Goal: Task Accomplishment & Management: Complete application form

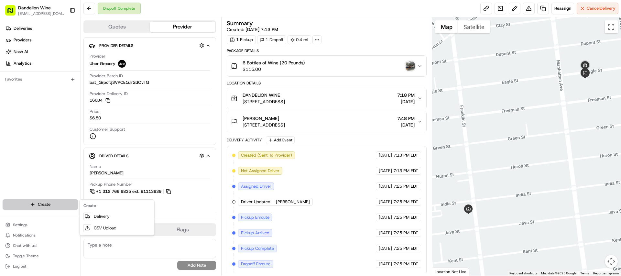
click at [44, 207] on html "Dandelion Wine [EMAIL_ADDRESS][DOMAIN_NAME] Toggle Sidebar Deliveries Providers…" at bounding box center [310, 138] width 621 height 276
click at [92, 218] on link "Delivery" at bounding box center [117, 216] width 72 height 12
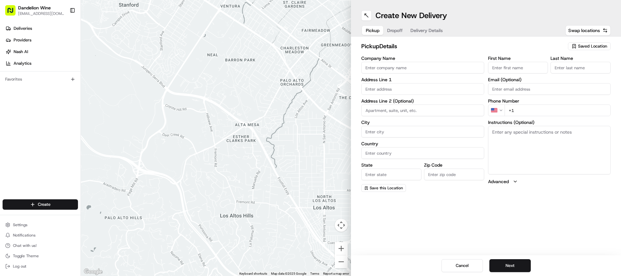
click at [584, 46] on span "Saved Location" at bounding box center [592, 46] width 29 height 6
click at [572, 69] on span "DANDELION WINE" at bounding box center [578, 71] width 80 height 6
type input "DANDELION WINE"
type input "[STREET_ADDRESS]"
type input "[GEOGRAPHIC_DATA]"
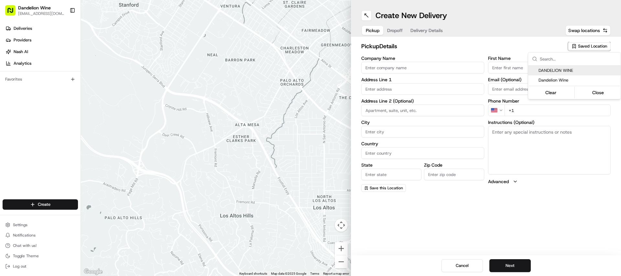
type input "US"
type input "NY"
type input "11222"
type input "[EMAIL_ADDRESS][DOMAIN_NAME]"
type input "[PHONE_NUMBER]"
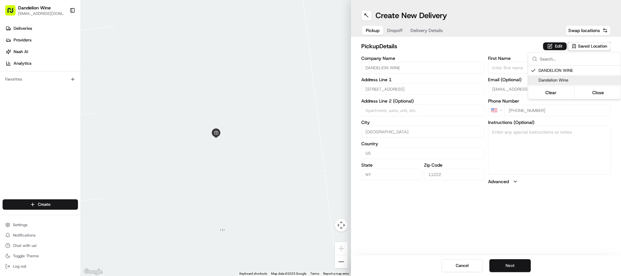
click at [512, 268] on html "Dandelion Wine [EMAIL_ADDRESS][DOMAIN_NAME] Toggle Sidebar Deliveries Providers…" at bounding box center [310, 138] width 621 height 276
click at [513, 269] on button "Next" at bounding box center [509, 265] width 41 height 13
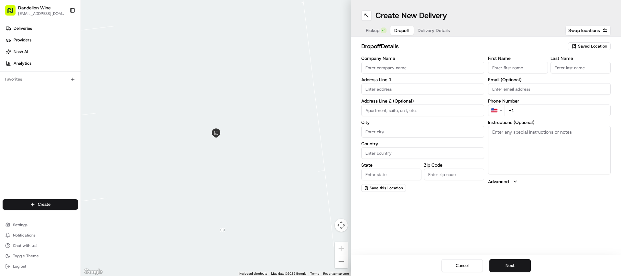
click at [508, 69] on input "First Name" at bounding box center [518, 68] width 60 height 12
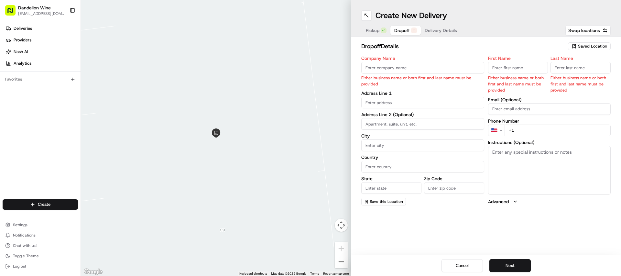
click at [499, 63] on input "First Name" at bounding box center [518, 68] width 60 height 12
type input "[PERSON_NAME]"
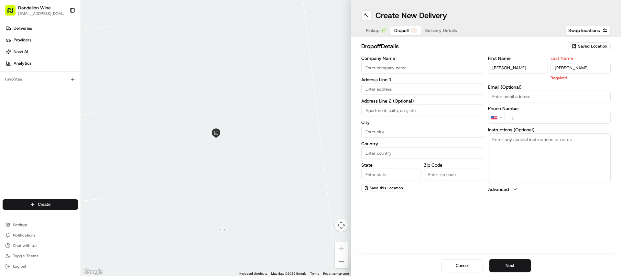
type input "[PERSON_NAME]"
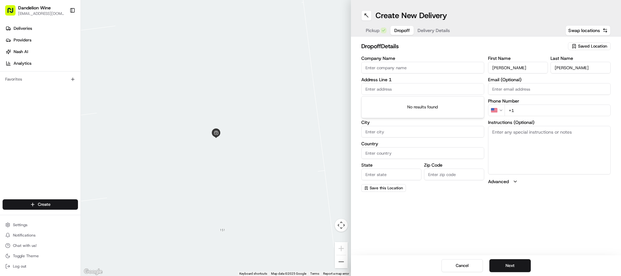
click at [377, 93] on input "text" at bounding box center [422, 89] width 123 height 12
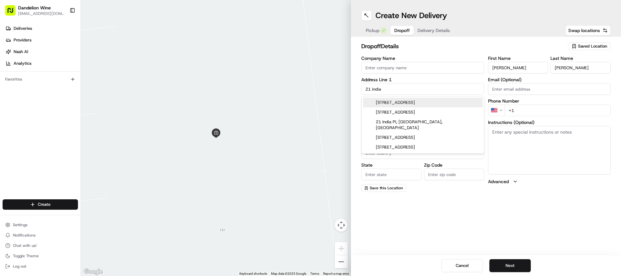
click at [401, 104] on div "[STREET_ADDRESS]" at bounding box center [423, 103] width 120 height 10
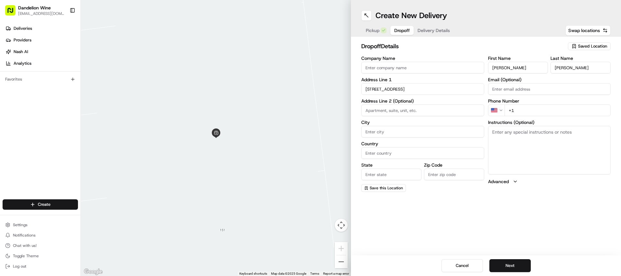
type input "The Greenpoint, [STREET_ADDRESS]"
type input "[GEOGRAPHIC_DATA]"
type input "NY"
type input "11222"
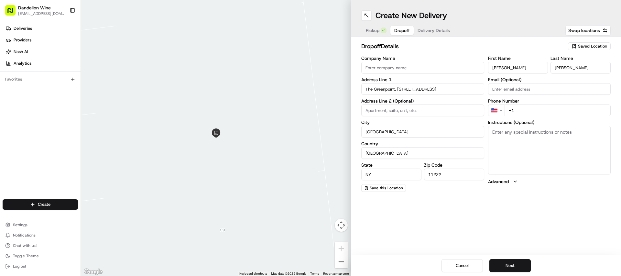
type input "[STREET_ADDRESS]"
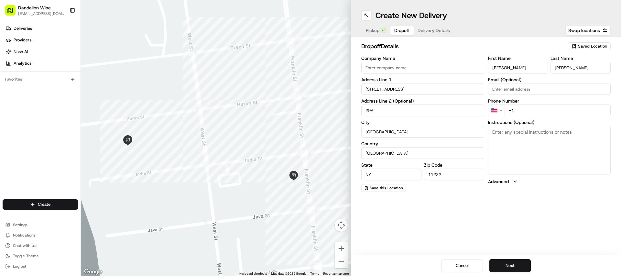
type input "29A"
click at [549, 114] on input "+1" at bounding box center [557, 110] width 106 height 12
type input "[PHONE_NUMBER]"
click at [512, 261] on button "Next" at bounding box center [509, 265] width 41 height 13
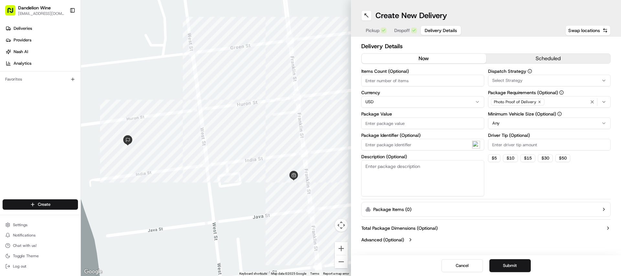
click at [437, 80] on input "Items Count (Optional)" at bounding box center [422, 81] width 123 height 12
type input "2"
type input "50"
type textarea "3 Bottles of Wine"
click at [526, 137] on label "Driver Tip (Optional)" at bounding box center [549, 135] width 123 height 5
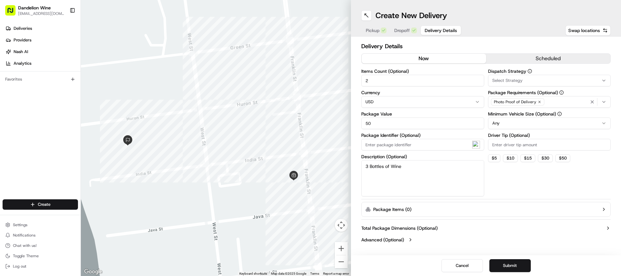
click at [526, 139] on input "Driver Tip (Optional)" at bounding box center [549, 145] width 123 height 12
click at [528, 146] on input "Driver Tip (Optional)" at bounding box center [549, 145] width 123 height 12
type input "4"
click at [513, 266] on button "Submit" at bounding box center [509, 265] width 41 height 13
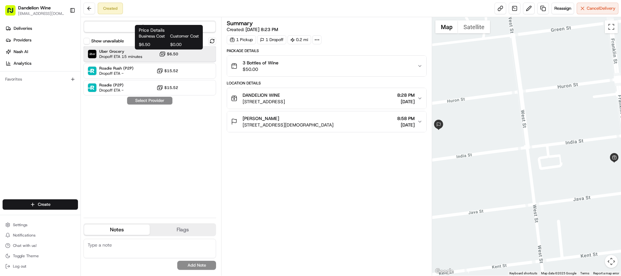
click at [179, 55] on div "Uber Grocery Dropoff ETA 15 minutes $6.50" at bounding box center [149, 54] width 133 height 16
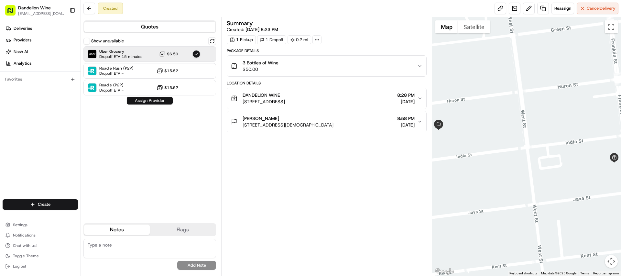
click at [158, 103] on button "Assign Provider" at bounding box center [150, 101] width 46 height 8
